Goal: Transaction & Acquisition: Obtain resource

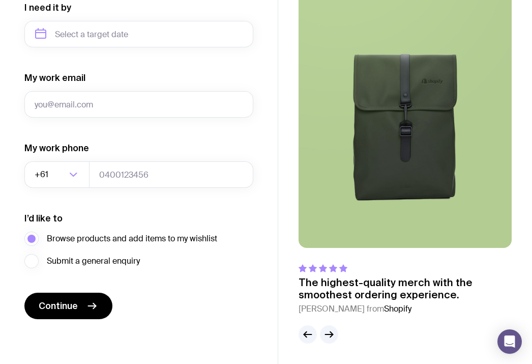
scroll to position [536, 0]
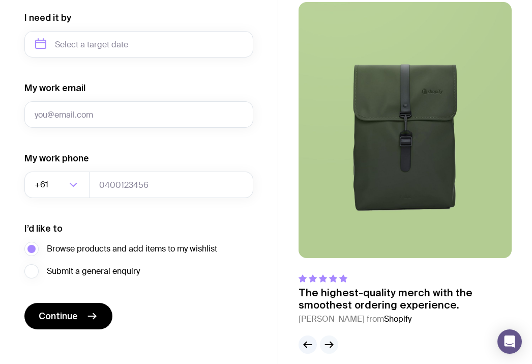
click at [334, 345] on icon "button" at bounding box center [329, 344] width 12 height 12
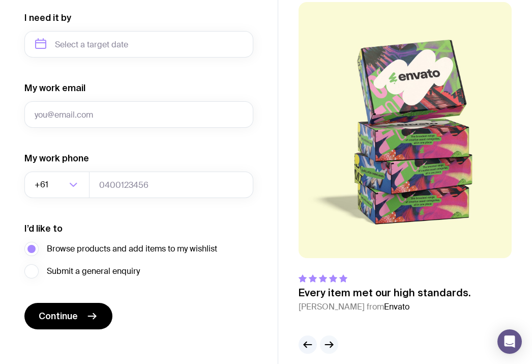
click at [334, 345] on icon "button" at bounding box center [329, 344] width 12 height 12
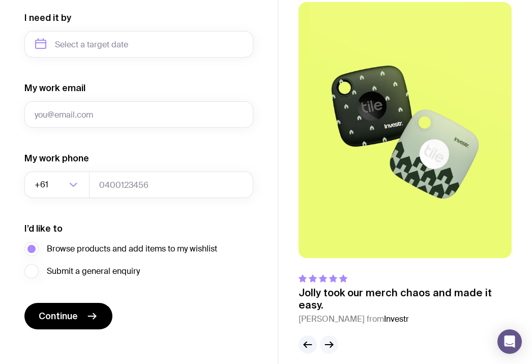
click at [334, 345] on icon "button" at bounding box center [329, 344] width 12 height 12
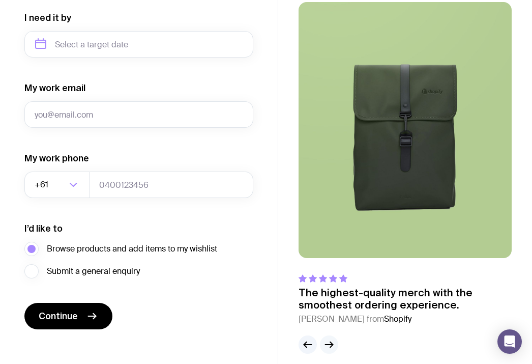
click at [334, 345] on icon "button" at bounding box center [329, 344] width 12 height 12
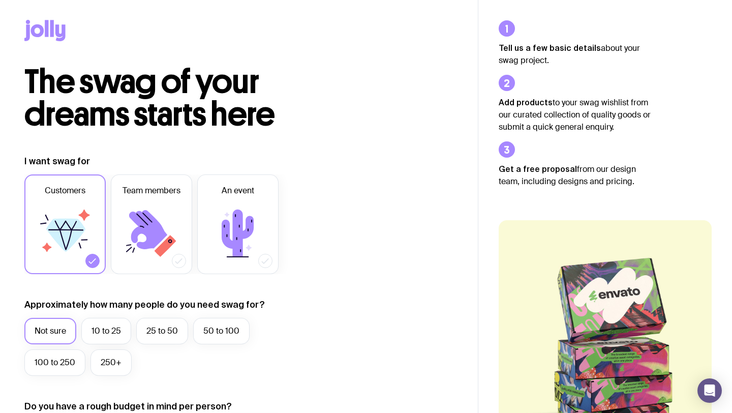
scroll to position [0, 0]
click at [136, 184] on label "Team members" at bounding box center [151, 225] width 81 height 100
click at [0, 0] on input "Team members" at bounding box center [0, 0] width 0 height 0
click at [153, 184] on label "Team members" at bounding box center [151, 225] width 81 height 100
click at [0, 0] on input "Team members" at bounding box center [0, 0] width 0 height 0
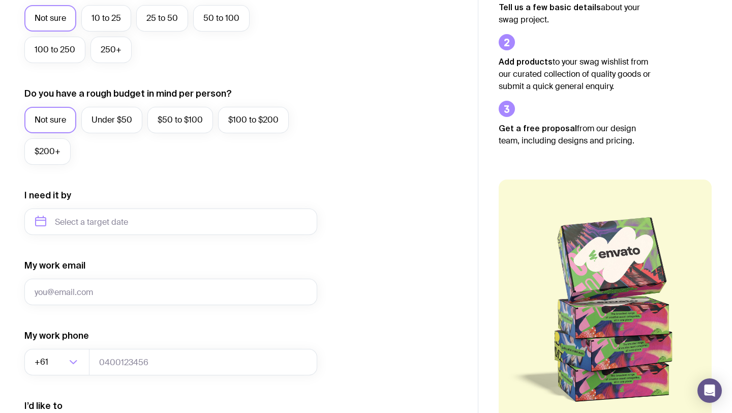
scroll to position [452, 0]
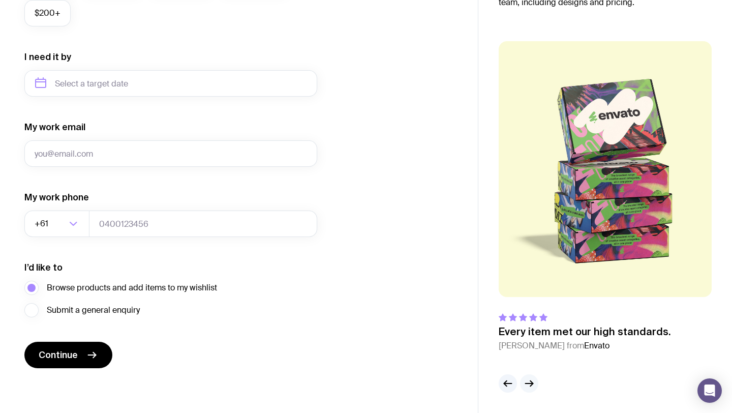
click at [532, 363] on icon "button" at bounding box center [529, 383] width 12 height 12
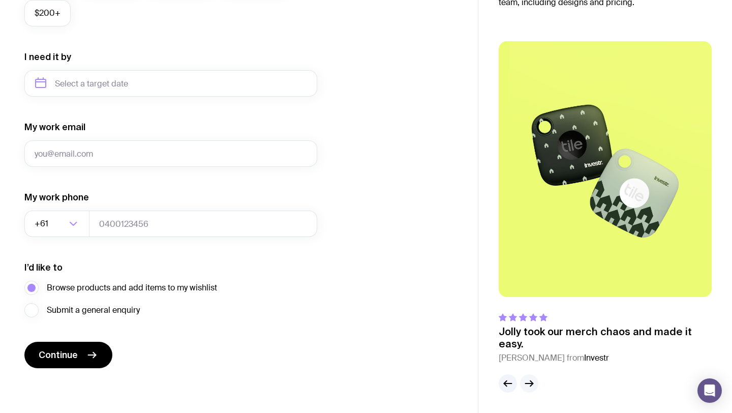
click at [532, 363] on icon "button" at bounding box center [529, 383] width 12 height 12
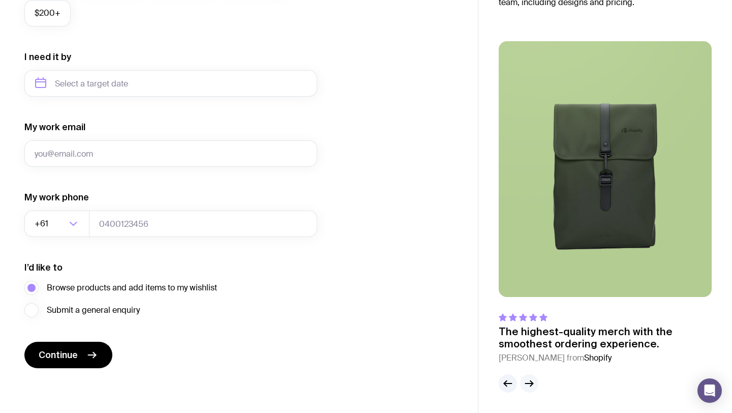
click at [532, 363] on icon "button" at bounding box center [529, 383] width 12 height 12
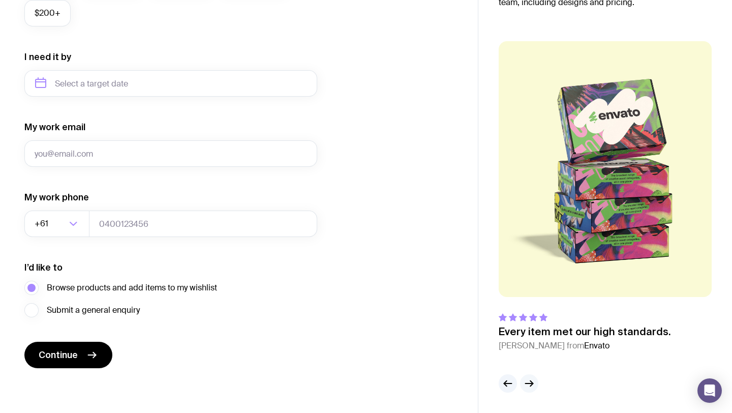
click at [532, 363] on icon "button" at bounding box center [529, 383] width 12 height 12
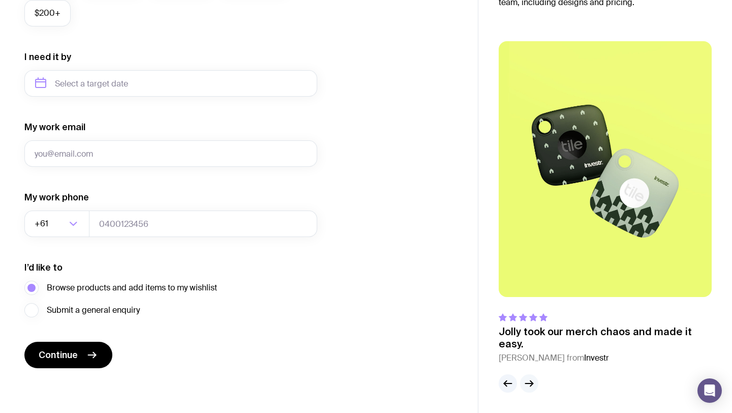
click at [532, 363] on icon "button" at bounding box center [529, 383] width 12 height 12
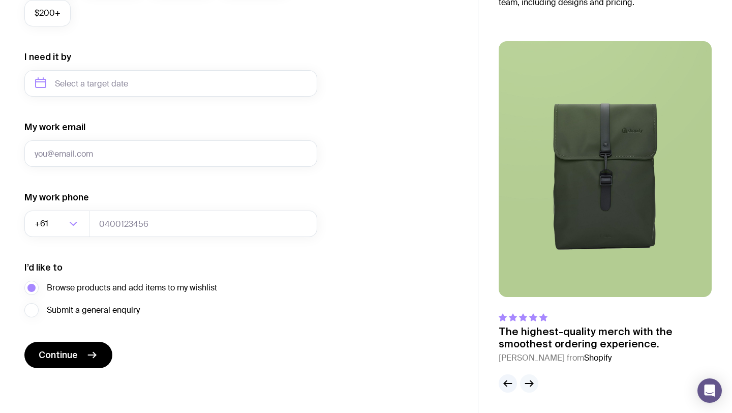
click at [532, 363] on icon "button" at bounding box center [529, 383] width 12 height 12
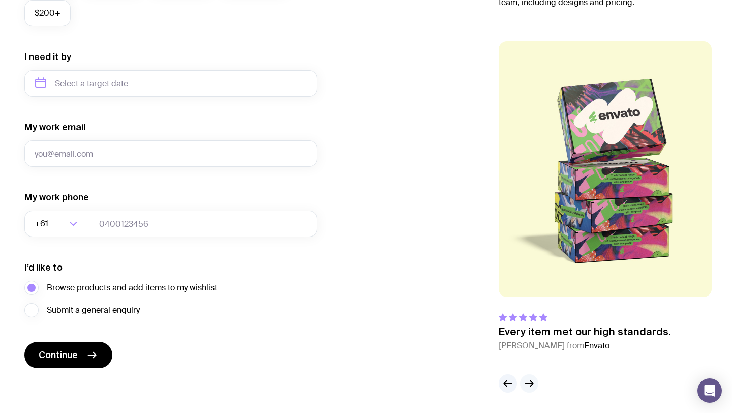
click at [532, 363] on icon "button" at bounding box center [529, 383] width 12 height 12
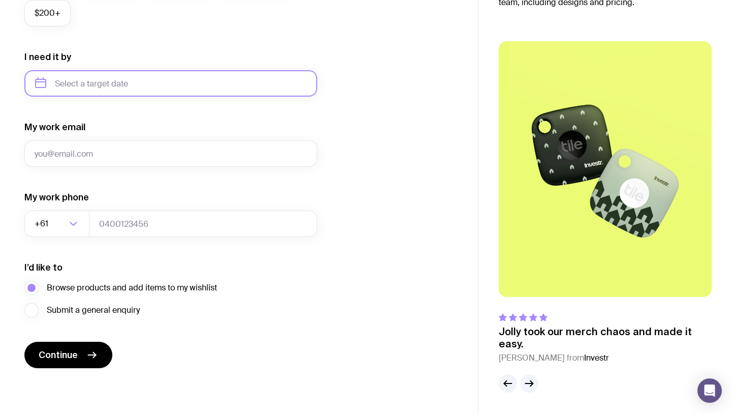
click at [132, 79] on input "text" at bounding box center [170, 83] width 293 height 26
click at [129, 206] on button "Dec" at bounding box center [130, 208] width 37 height 20
type input "[DATE]"
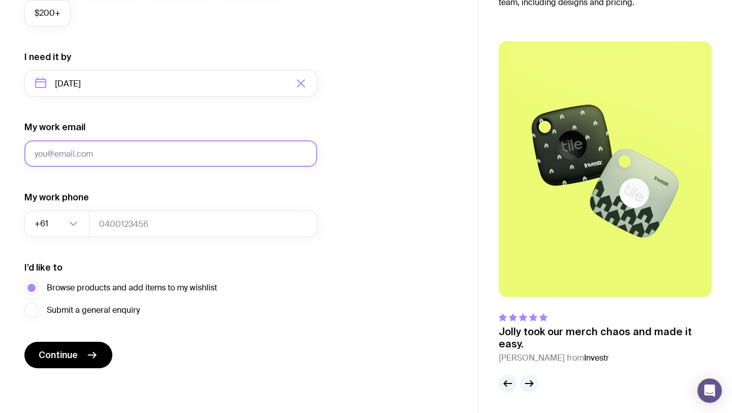
click at [113, 160] on input "My work email" at bounding box center [170, 153] width 293 height 26
type input "[EMAIL_ADDRESS][DOMAIN_NAME]"
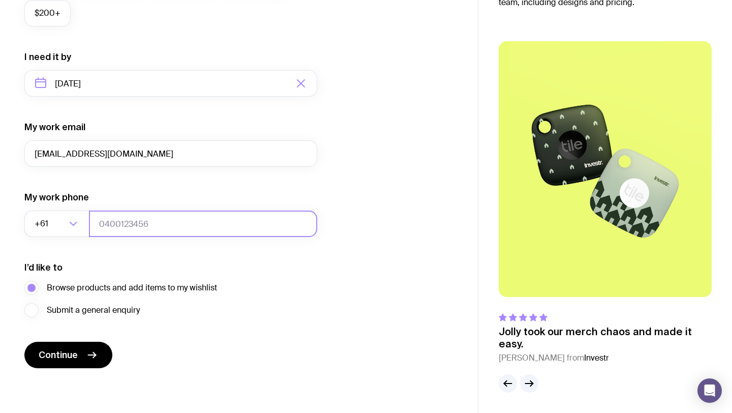
click at [103, 211] on input "tel" at bounding box center [203, 224] width 228 height 26
type input "61439231994"
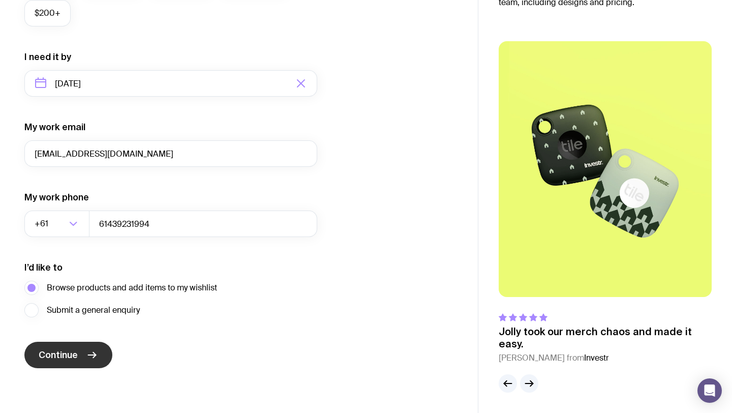
click at [82, 350] on button "Continue" at bounding box center [68, 355] width 88 height 26
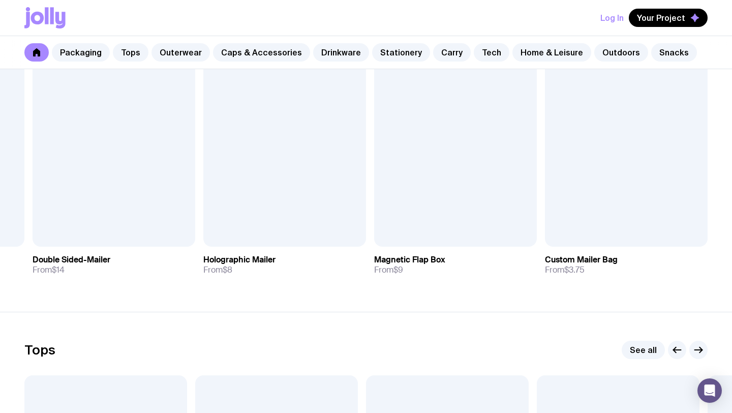
scroll to position [225, 0]
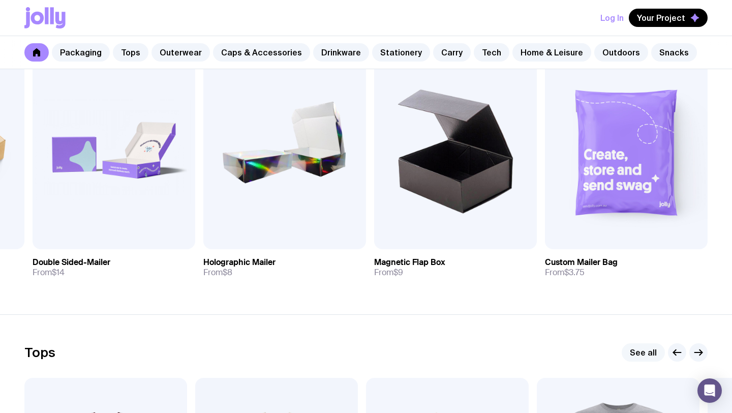
click at [532, 351] on link "See all" at bounding box center [643, 352] width 43 height 18
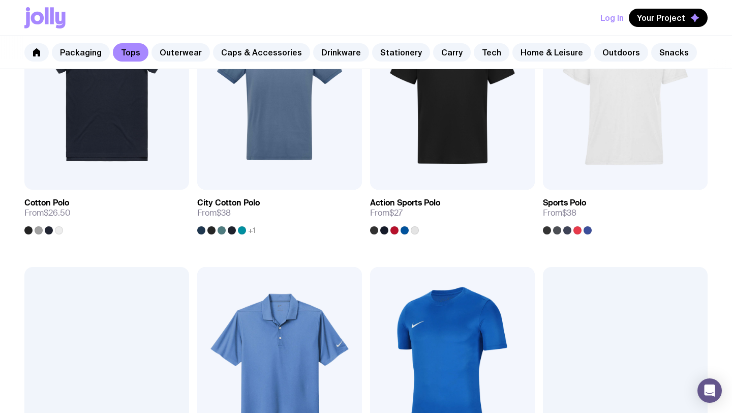
scroll to position [389, 0]
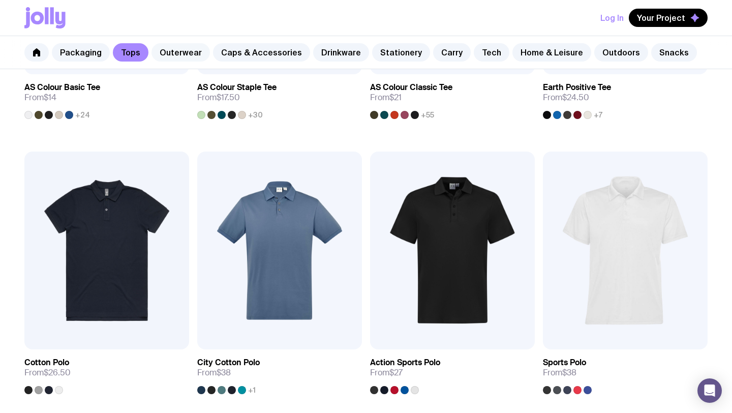
click at [183, 50] on link "Outerwear" at bounding box center [181, 52] width 58 height 18
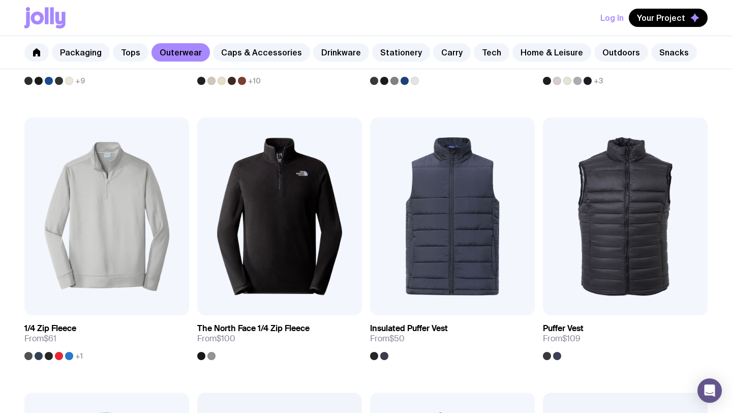
scroll to position [422, 0]
click at [237, 127] on img at bounding box center [279, 217] width 165 height 198
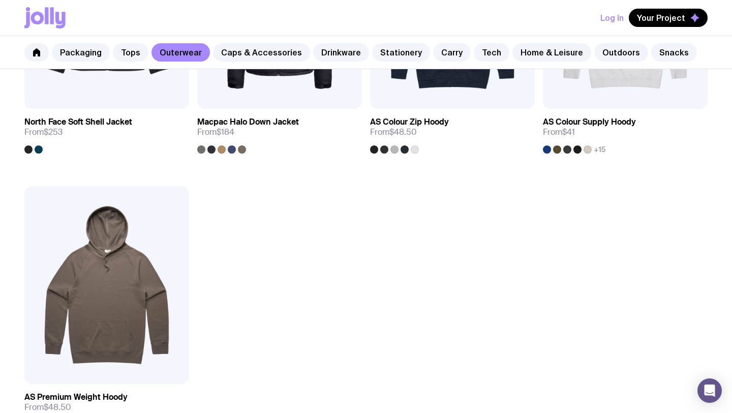
scroll to position [1558, 0]
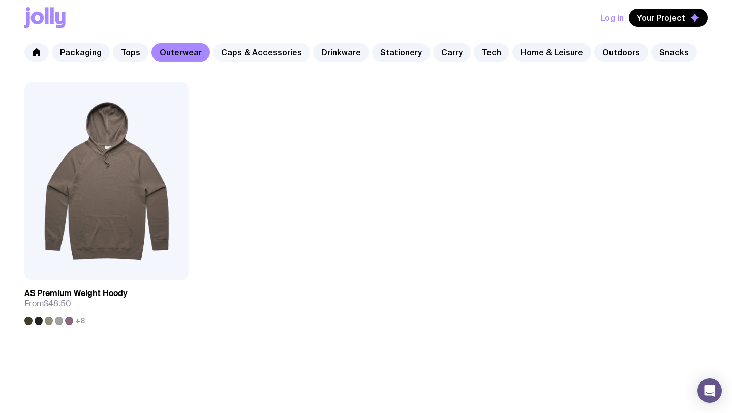
click at [277, 56] on link "Caps & Accessories" at bounding box center [261, 52] width 97 height 18
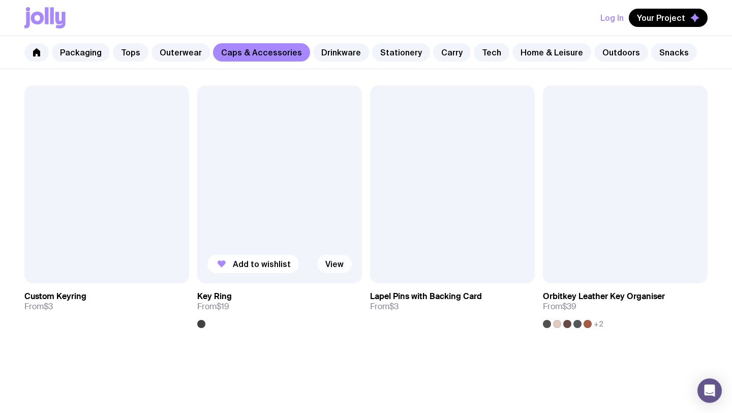
scroll to position [1564, 0]
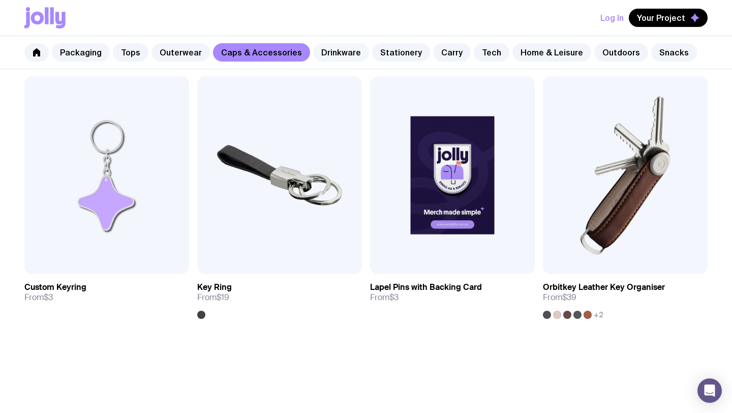
click at [331, 60] on link "Drinkware" at bounding box center [341, 52] width 56 height 18
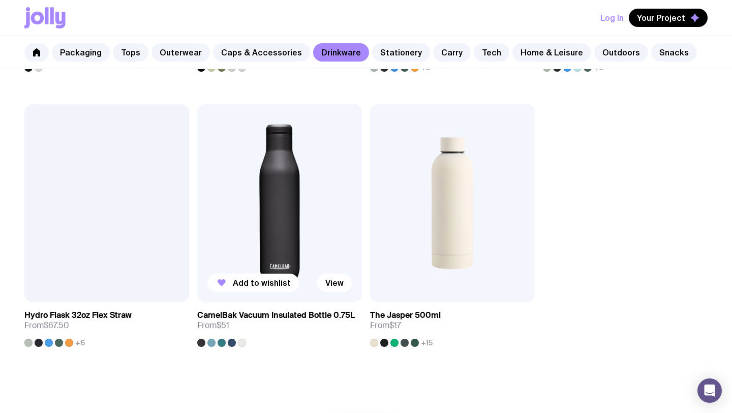
scroll to position [1537, 0]
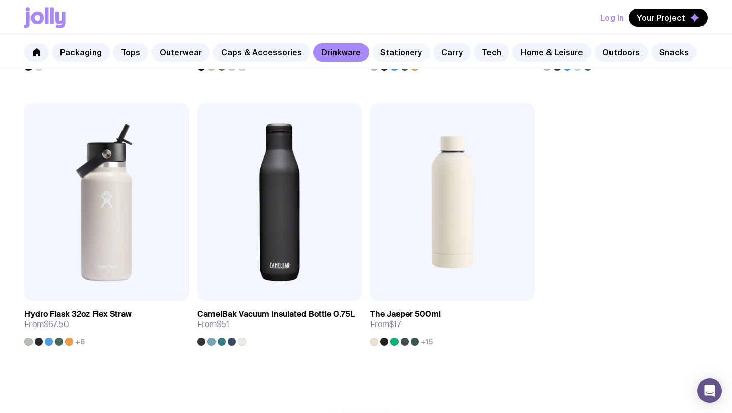
click at [400, 56] on link "Stationery" at bounding box center [401, 52] width 58 height 18
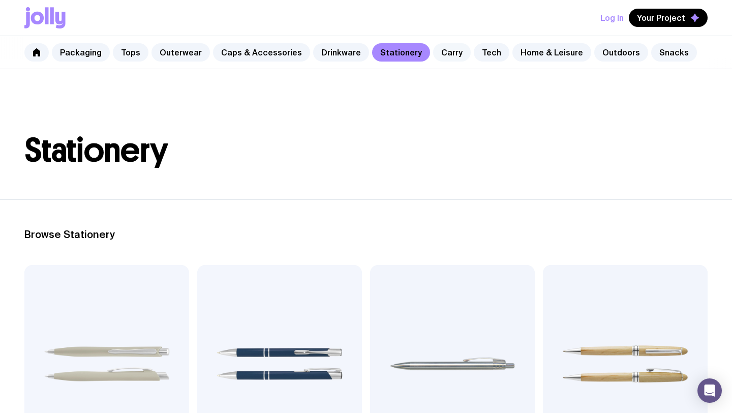
click at [433, 52] on link "Carry" at bounding box center [452, 52] width 38 height 18
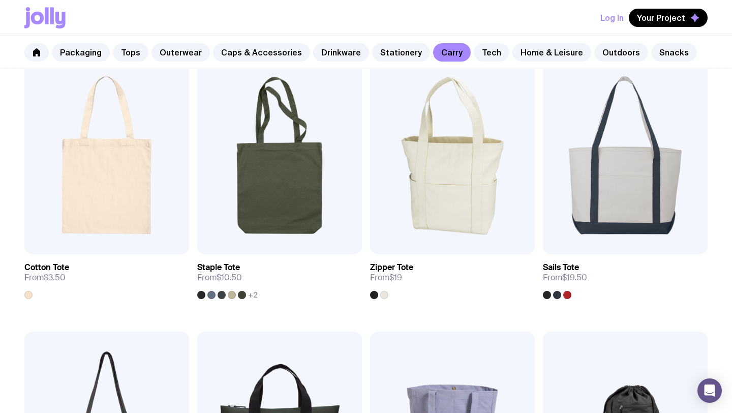
scroll to position [217, 0]
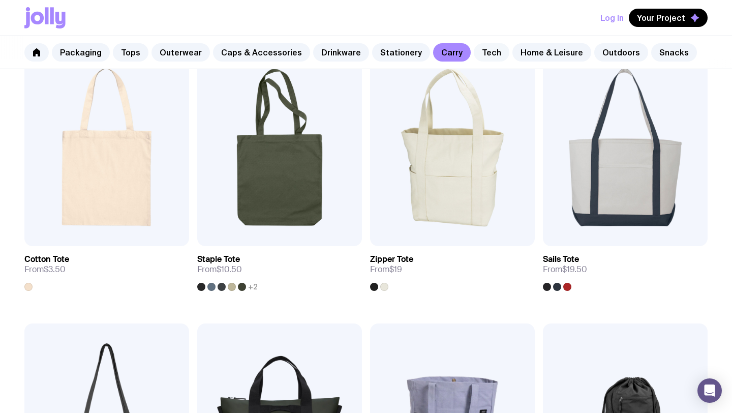
click at [479, 50] on link "Tech" at bounding box center [492, 52] width 36 height 18
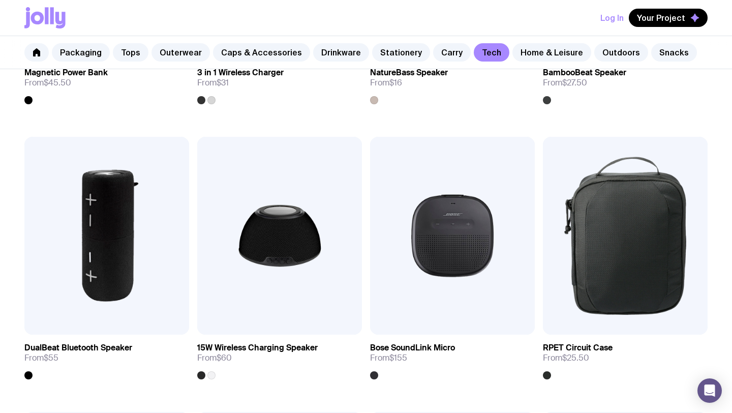
scroll to position [956, 0]
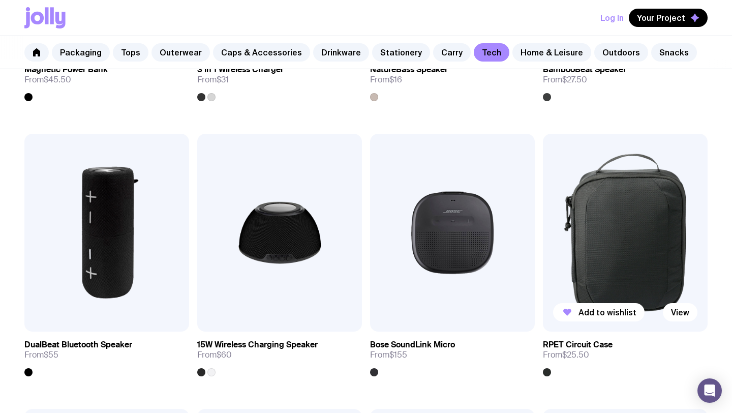
click at [532, 283] on img at bounding box center [625, 233] width 165 height 198
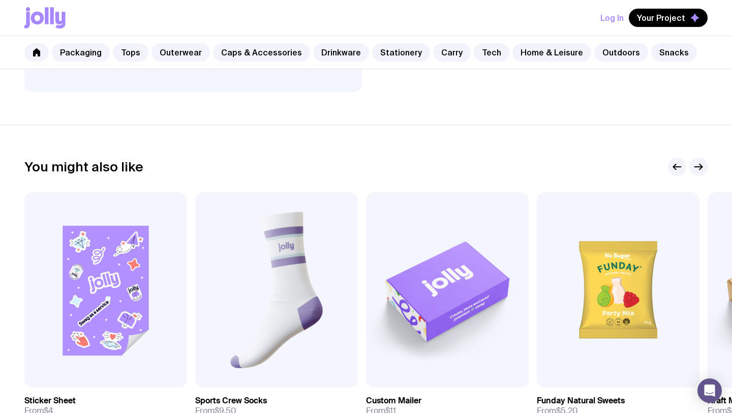
scroll to position [434, 0]
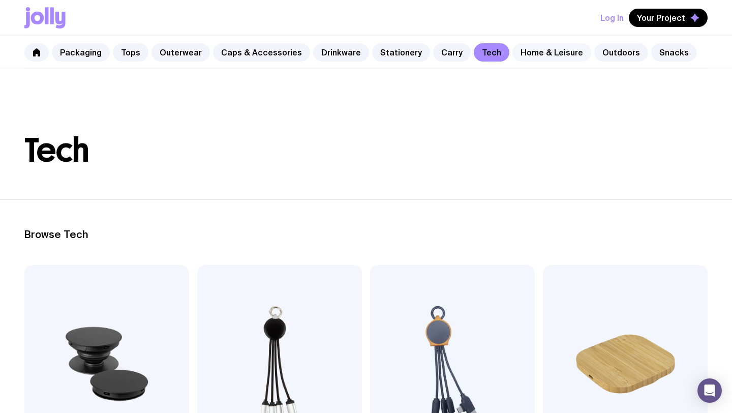
click at [532, 51] on link "Home & Leisure" at bounding box center [552, 52] width 79 height 18
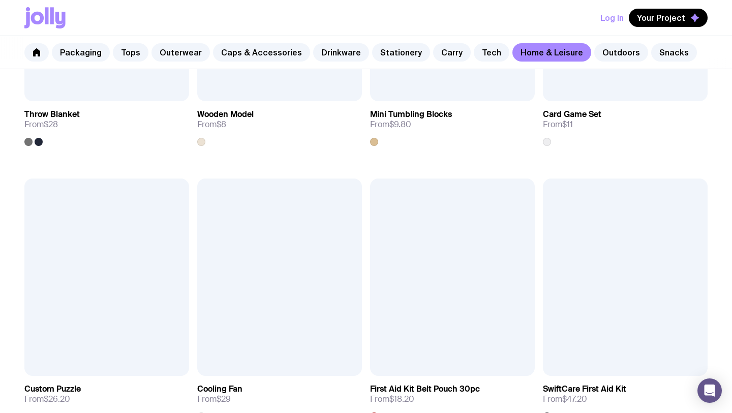
scroll to position [2193, 0]
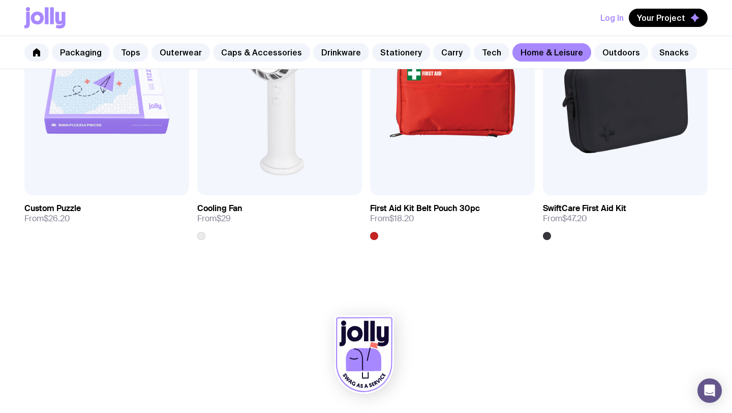
click at [532, 50] on link "Outdoors" at bounding box center [622, 52] width 54 height 18
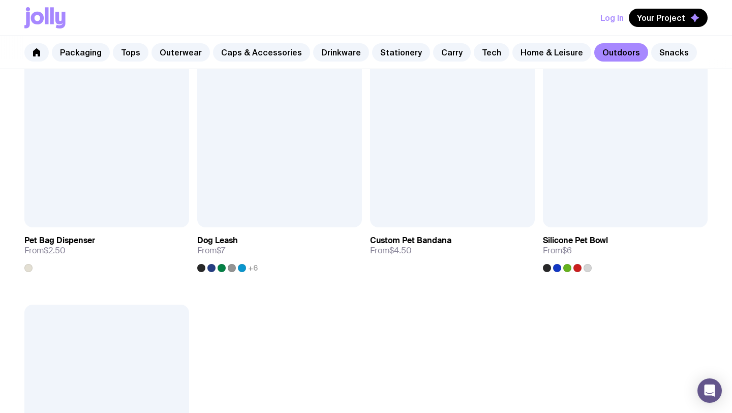
scroll to position [1377, 0]
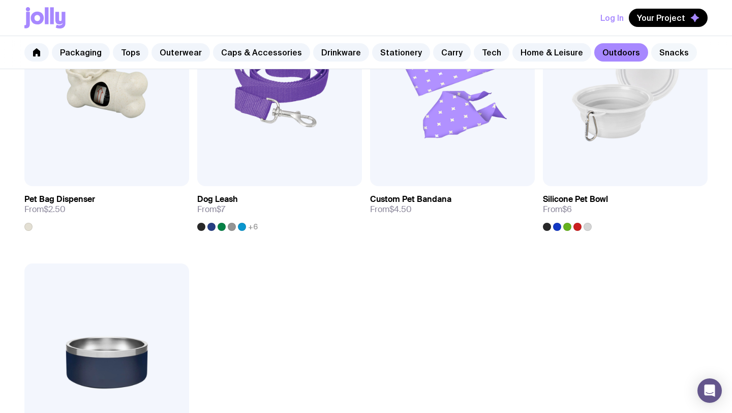
click at [532, 55] on link "Snacks" at bounding box center [675, 52] width 46 height 18
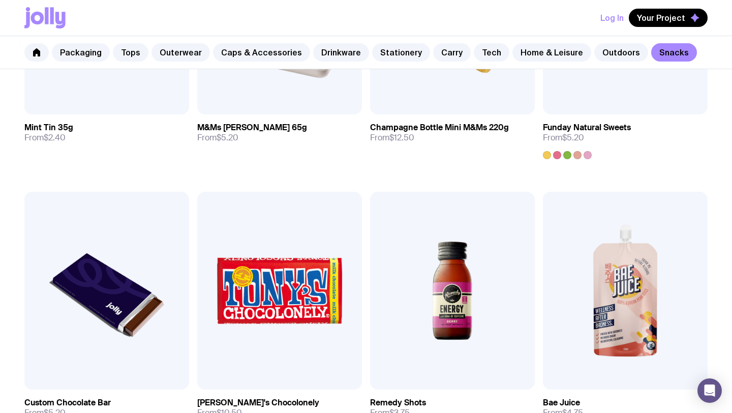
scroll to position [343, 0]
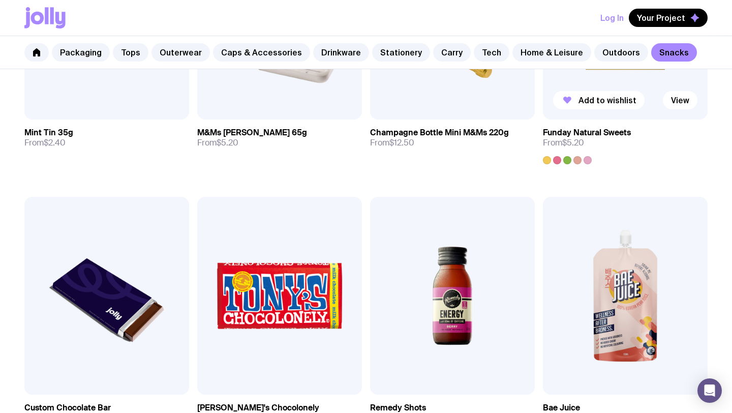
click at [532, 134] on h3 "Funday Natural Sweets" at bounding box center [587, 133] width 88 height 10
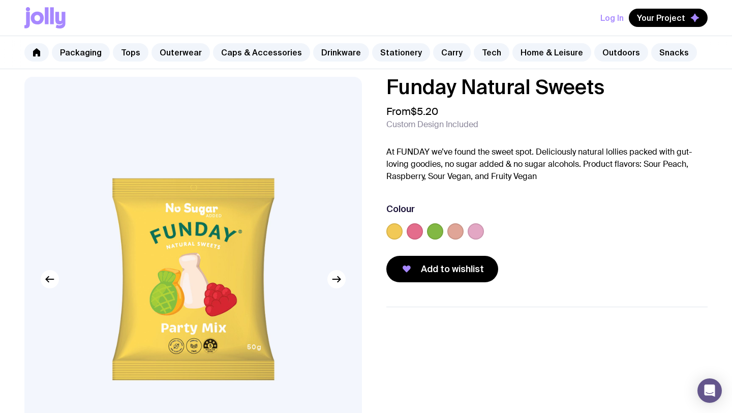
scroll to position [10, 0]
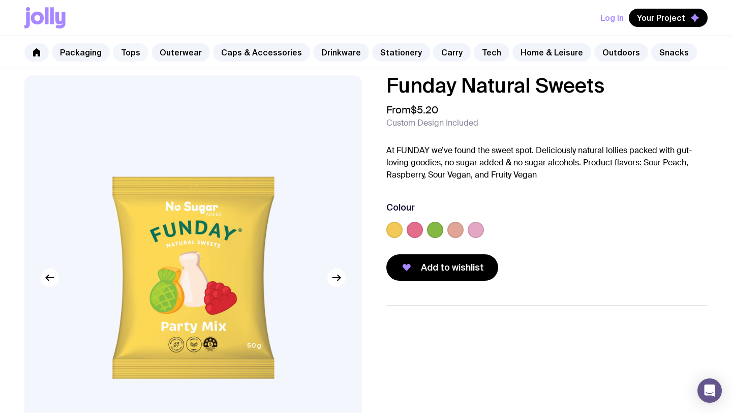
click at [137, 53] on link "Tops" at bounding box center [131, 52] width 36 height 18
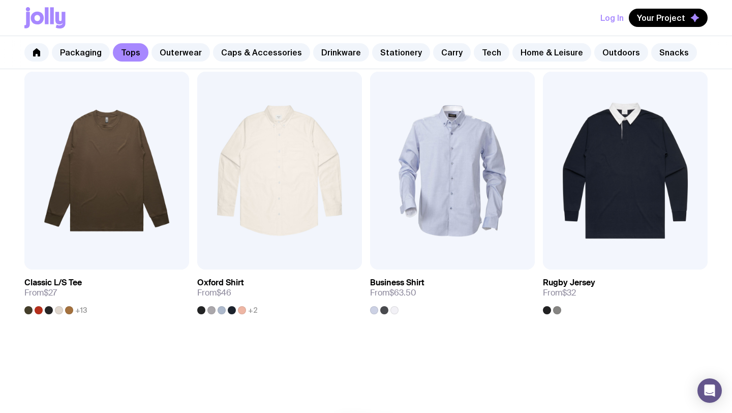
scroll to position [1093, 0]
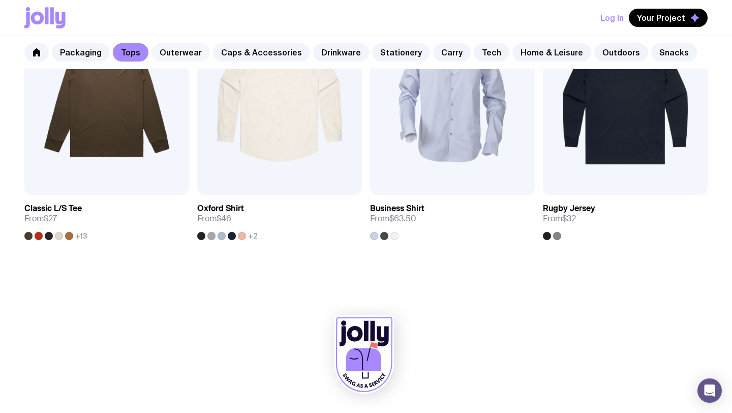
click at [191, 50] on link "Outerwear" at bounding box center [181, 52] width 58 height 18
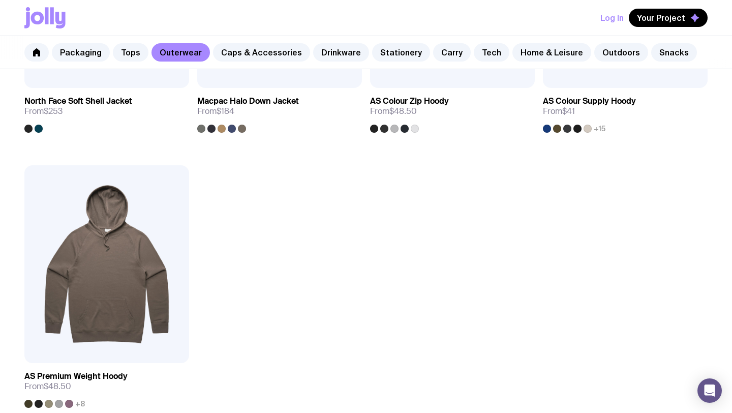
scroll to position [1495, 0]
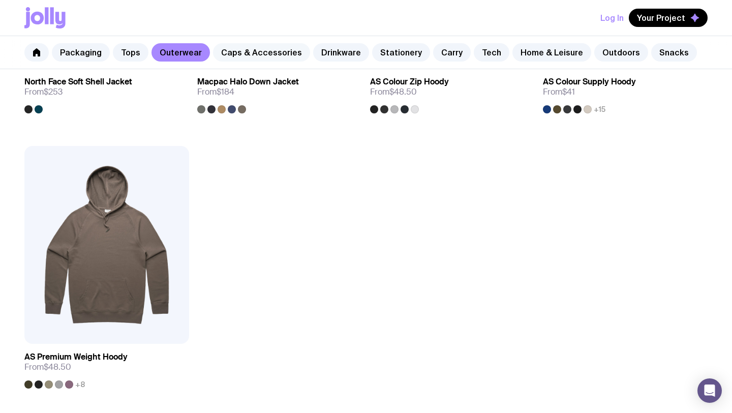
click at [215, 51] on link "Caps & Accessories" at bounding box center [261, 52] width 97 height 18
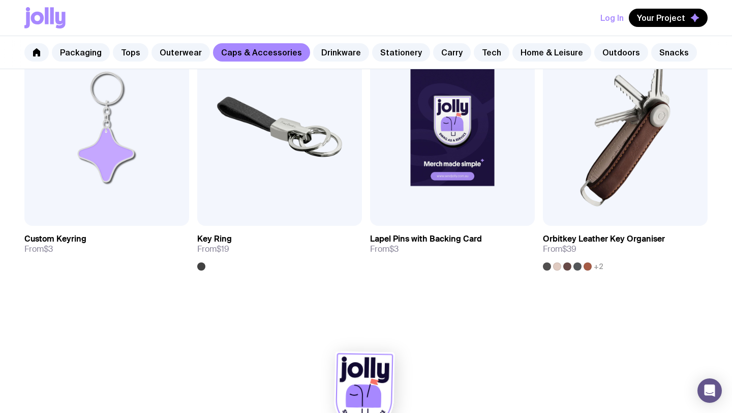
scroll to position [1643, 0]
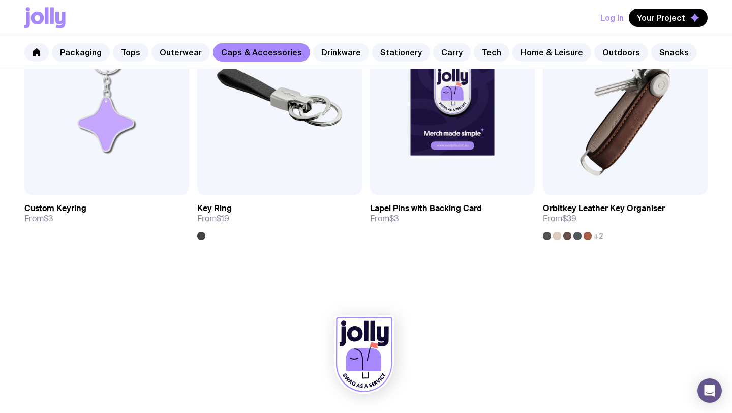
click at [313, 55] on link "Drinkware" at bounding box center [341, 52] width 56 height 18
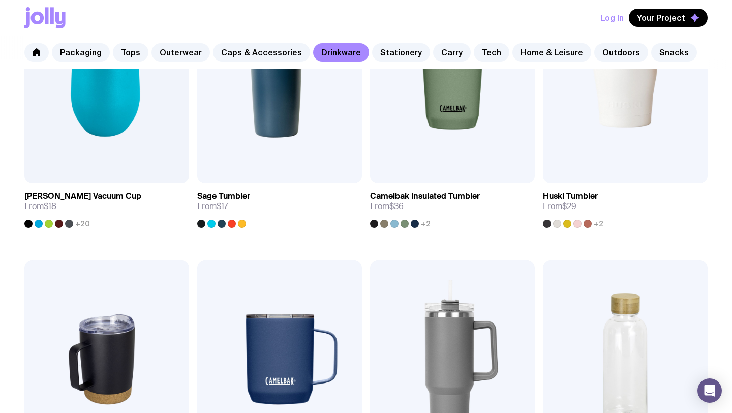
scroll to position [558, 0]
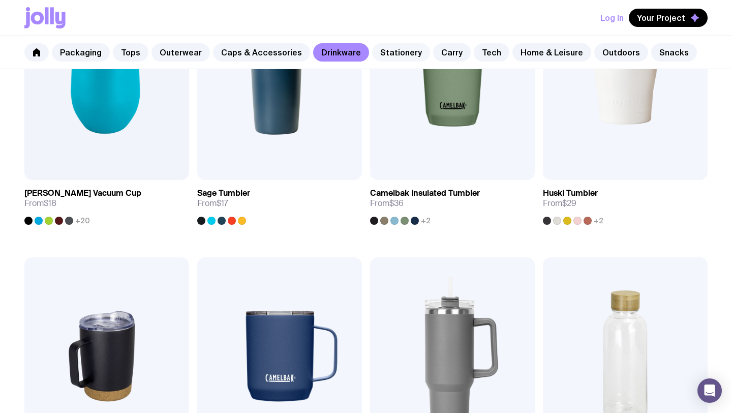
click at [399, 53] on link "Stationery" at bounding box center [401, 52] width 58 height 18
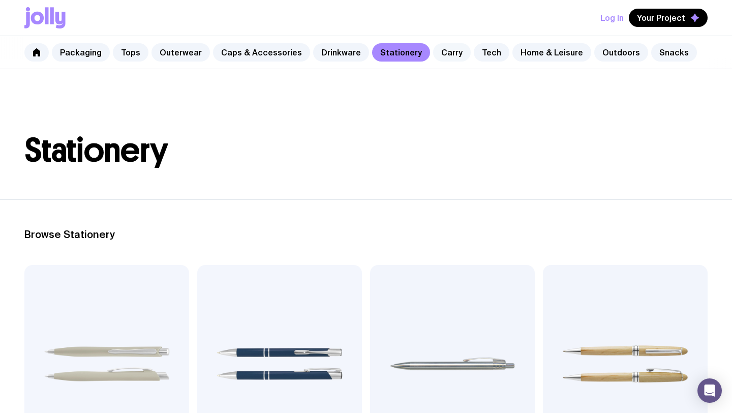
click at [433, 50] on link "Carry" at bounding box center [452, 52] width 38 height 18
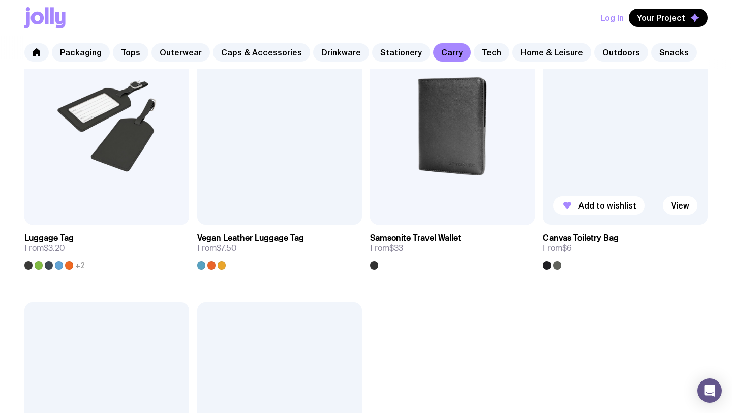
scroll to position [2158, 0]
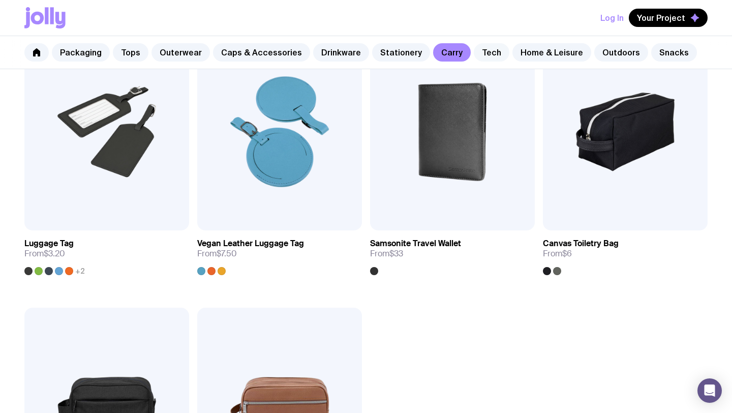
click at [483, 55] on link "Tech" at bounding box center [492, 52] width 36 height 18
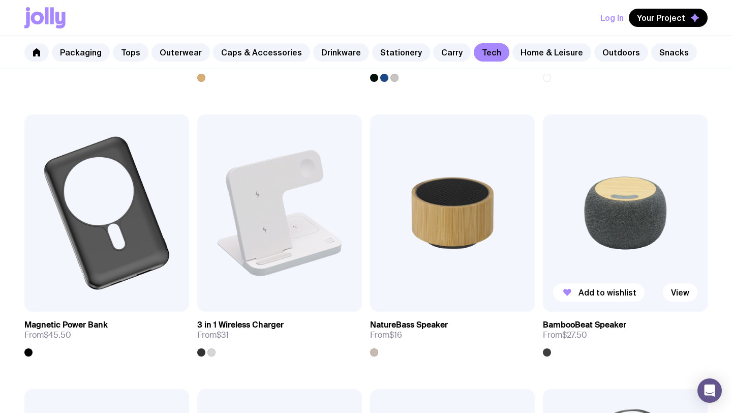
scroll to position [740, 0]
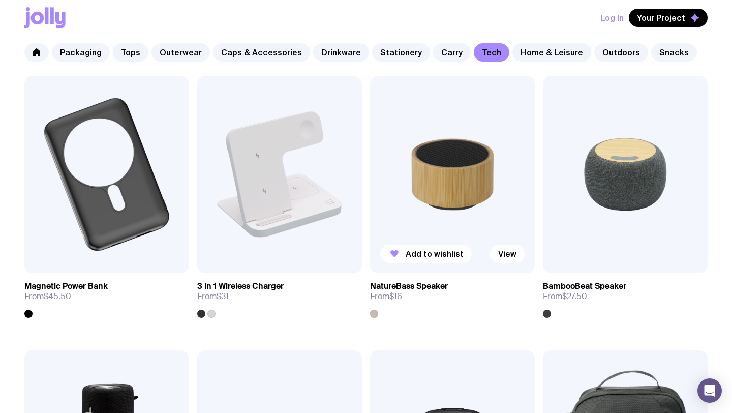
click at [484, 184] on img at bounding box center [452, 175] width 165 height 198
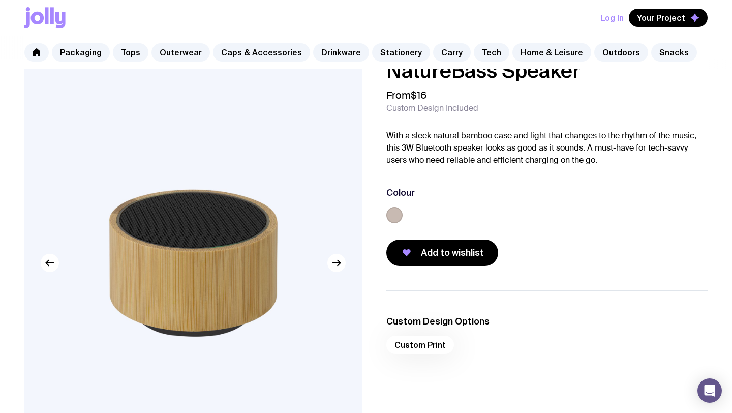
scroll to position [33, 0]
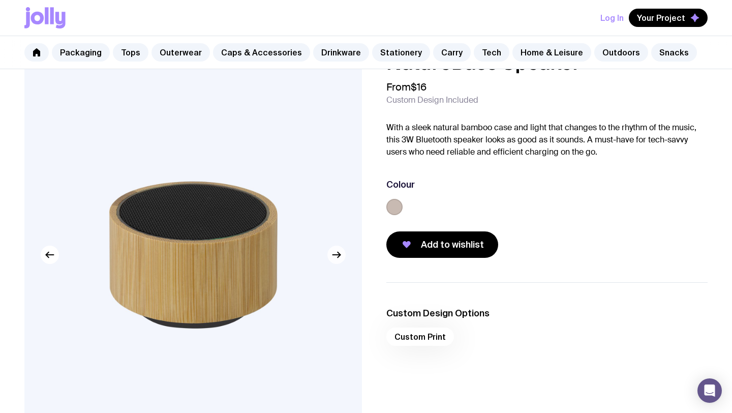
click at [338, 253] on icon "button" at bounding box center [339, 255] width 3 height 6
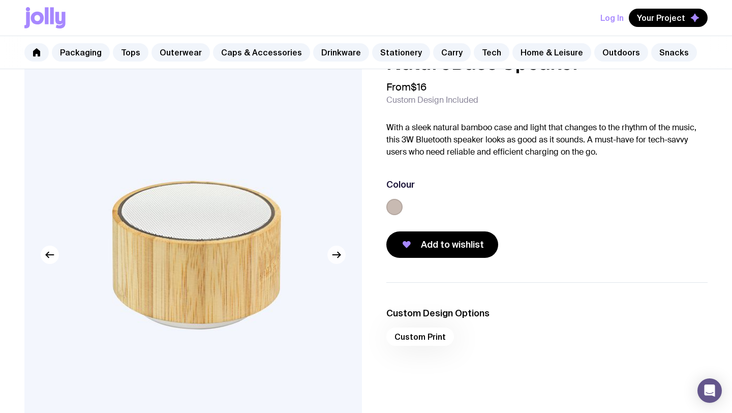
click at [338, 253] on icon "button" at bounding box center [339, 255] width 3 height 6
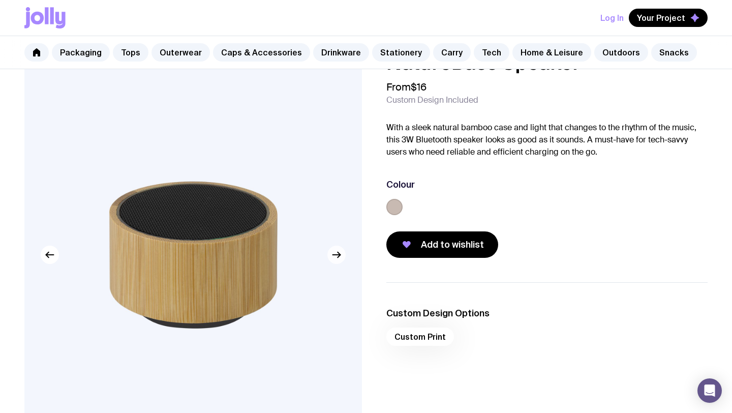
click at [338, 253] on icon "button" at bounding box center [339, 255] width 3 height 6
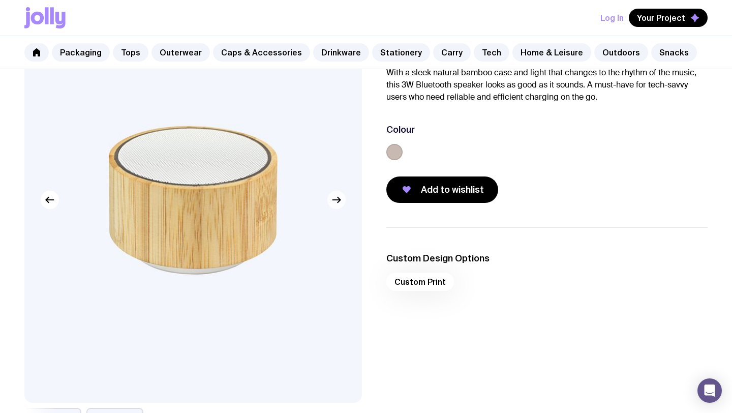
scroll to position [0, 0]
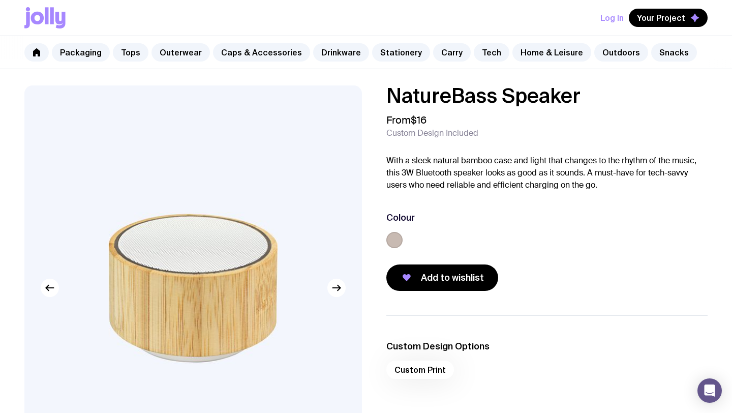
click at [532, 11] on button "Log In" at bounding box center [612, 18] width 23 height 18
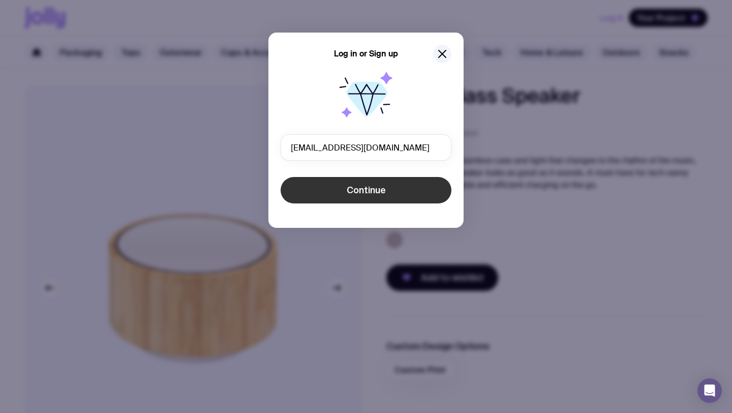
click at [406, 186] on button "Continue" at bounding box center [366, 190] width 171 height 26
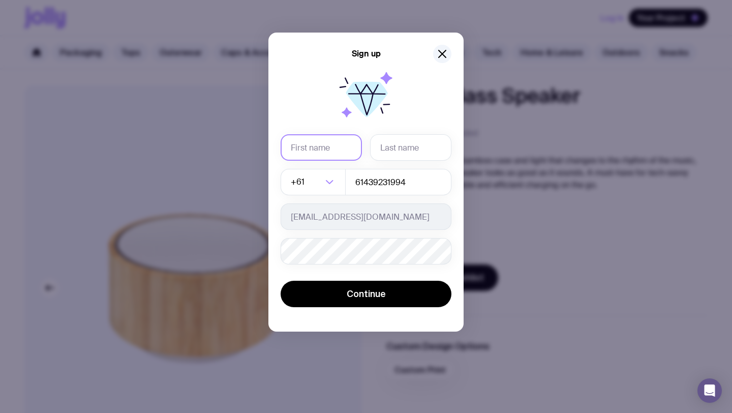
click at [322, 151] on input "text" at bounding box center [321, 147] width 81 height 26
type input "Ben"
click at [392, 144] on input "text" at bounding box center [410, 147] width 81 height 26
type input "[PERSON_NAME]"
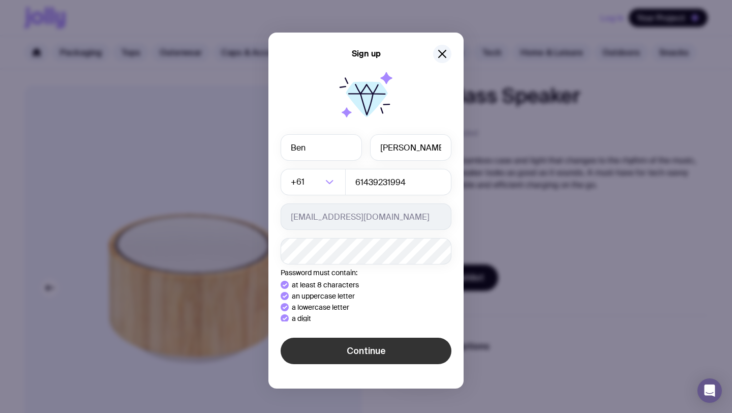
click at [381, 356] on button "Continue" at bounding box center [366, 351] width 171 height 26
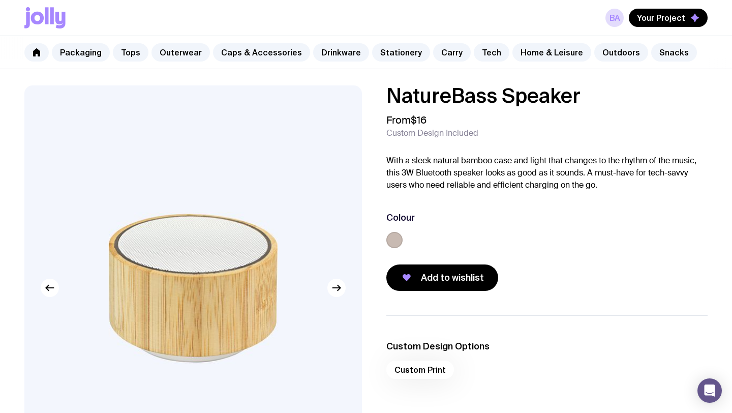
click at [488, 101] on h1 "NatureBass Speaker" at bounding box center [547, 95] width 321 height 20
click at [479, 50] on link "Tech" at bounding box center [492, 52] width 36 height 18
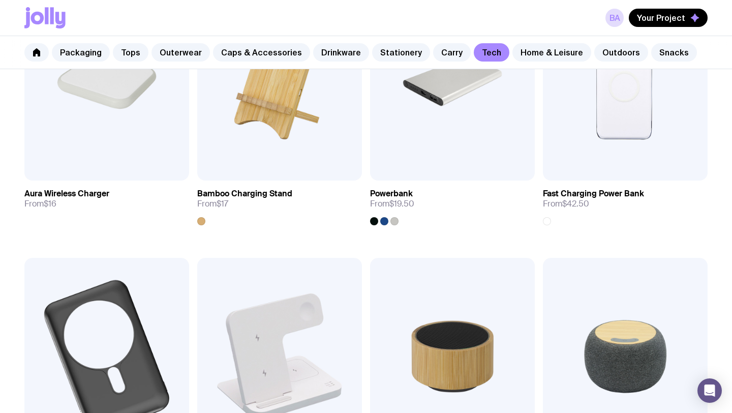
scroll to position [603, 0]
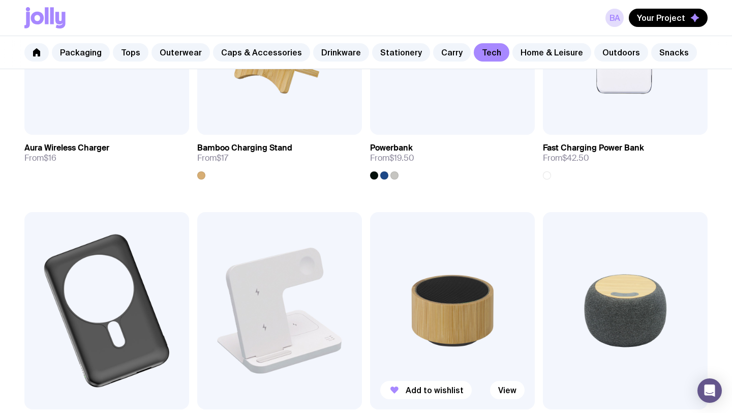
click at [446, 290] on img at bounding box center [452, 311] width 165 height 198
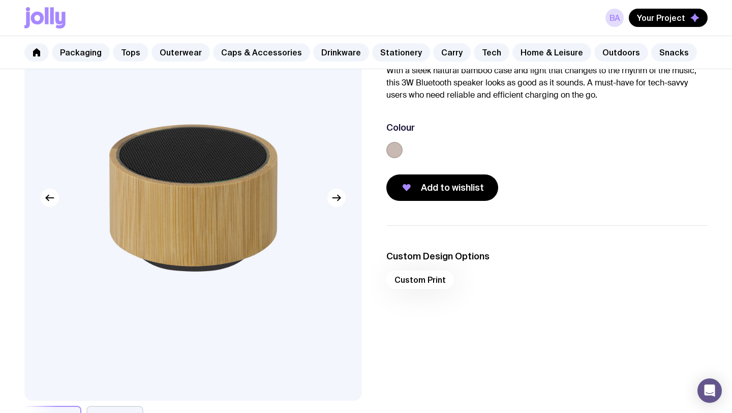
scroll to position [142, 0]
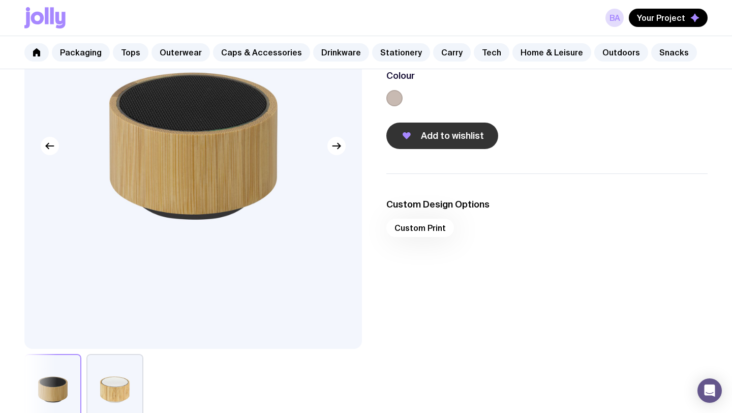
click at [430, 137] on span "Add to wishlist" at bounding box center [452, 136] width 63 height 12
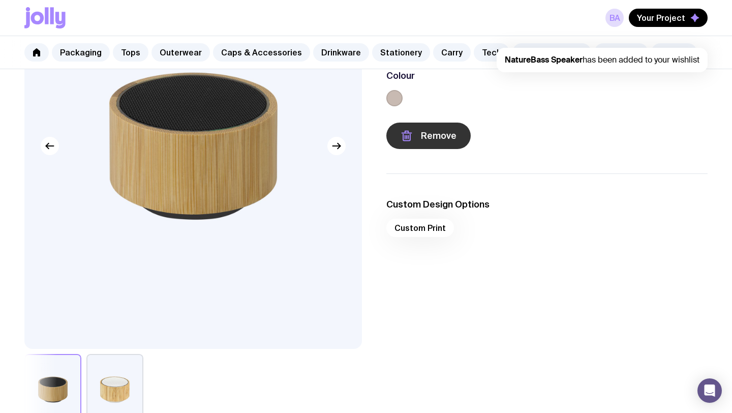
scroll to position [0, 0]
click at [532, 8] on div "BA Your Project NatureBass Speaker has been added to your wishlist" at bounding box center [366, 18] width 684 height 36
click at [532, 12] on button "Your Project" at bounding box center [668, 18] width 79 height 18
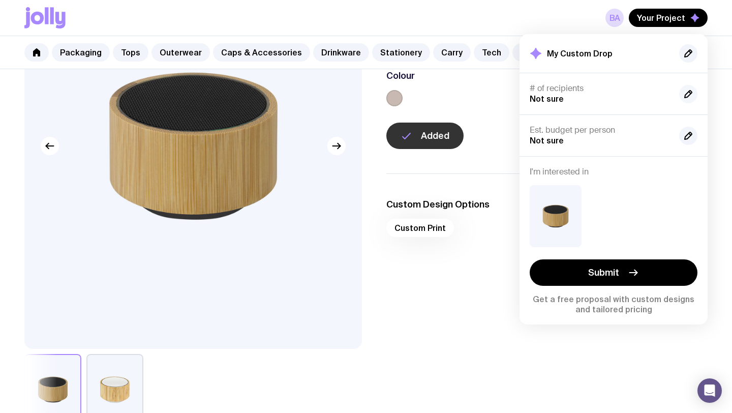
click at [532, 94] on icon "button" at bounding box center [689, 94] width 12 height 12
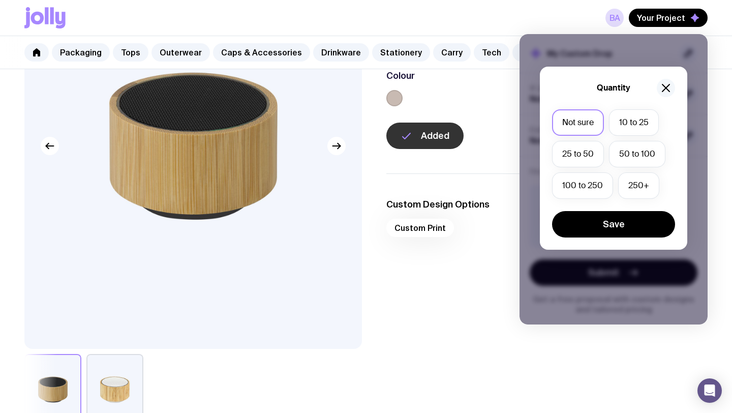
click at [532, 89] on icon "button" at bounding box center [666, 87] width 7 height 7
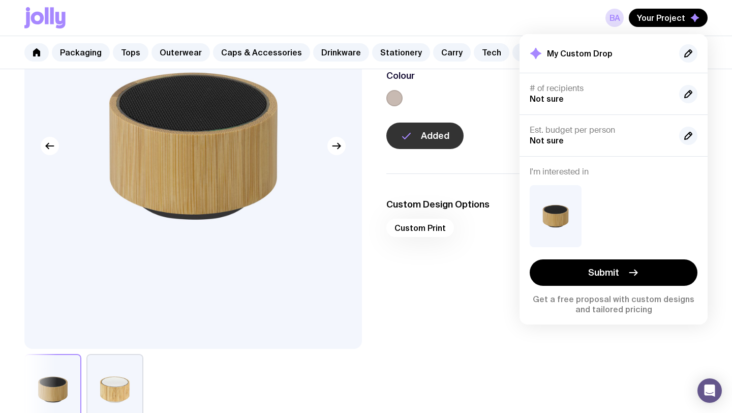
click at [532, 22] on div "BA Your Project My Custom Drop # of recipients Not sure Est. budget per person …" at bounding box center [366, 18] width 732 height 36
